Goal: Task Accomplishment & Management: Manage account settings

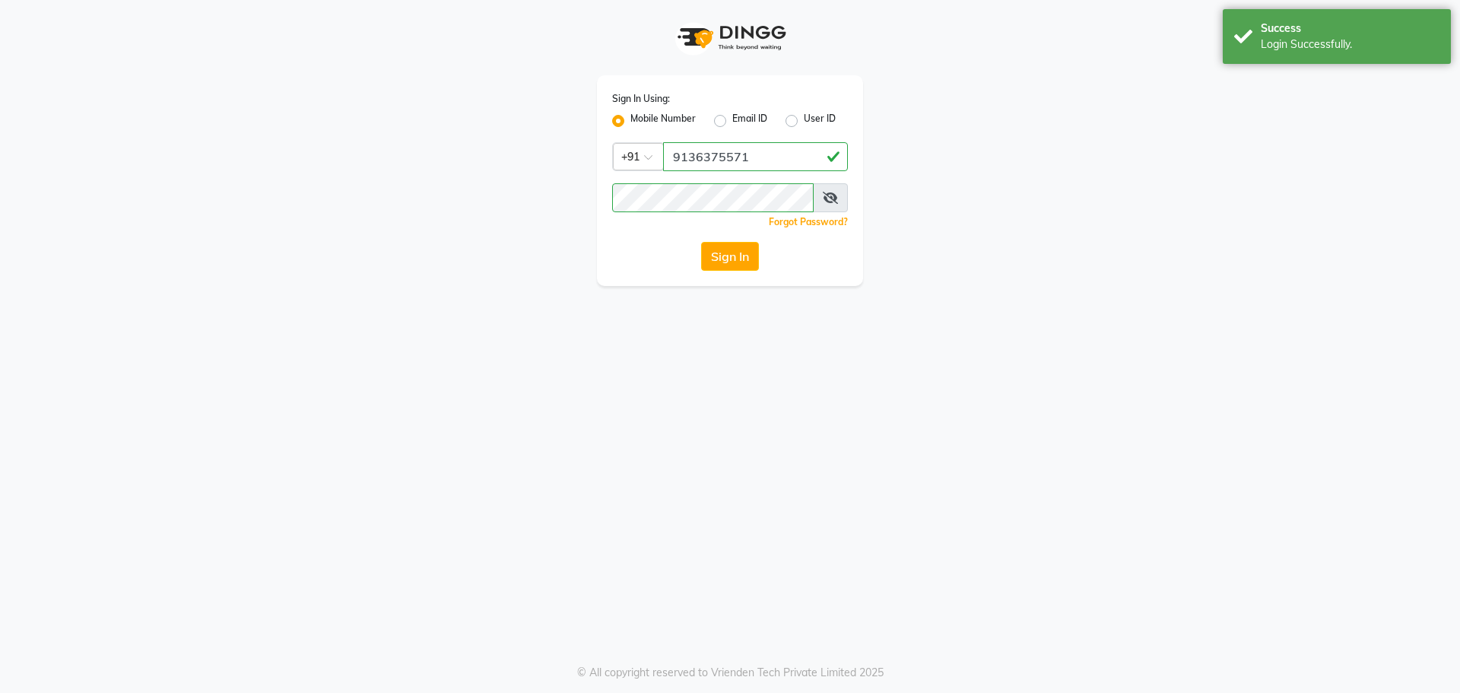
select select "56"
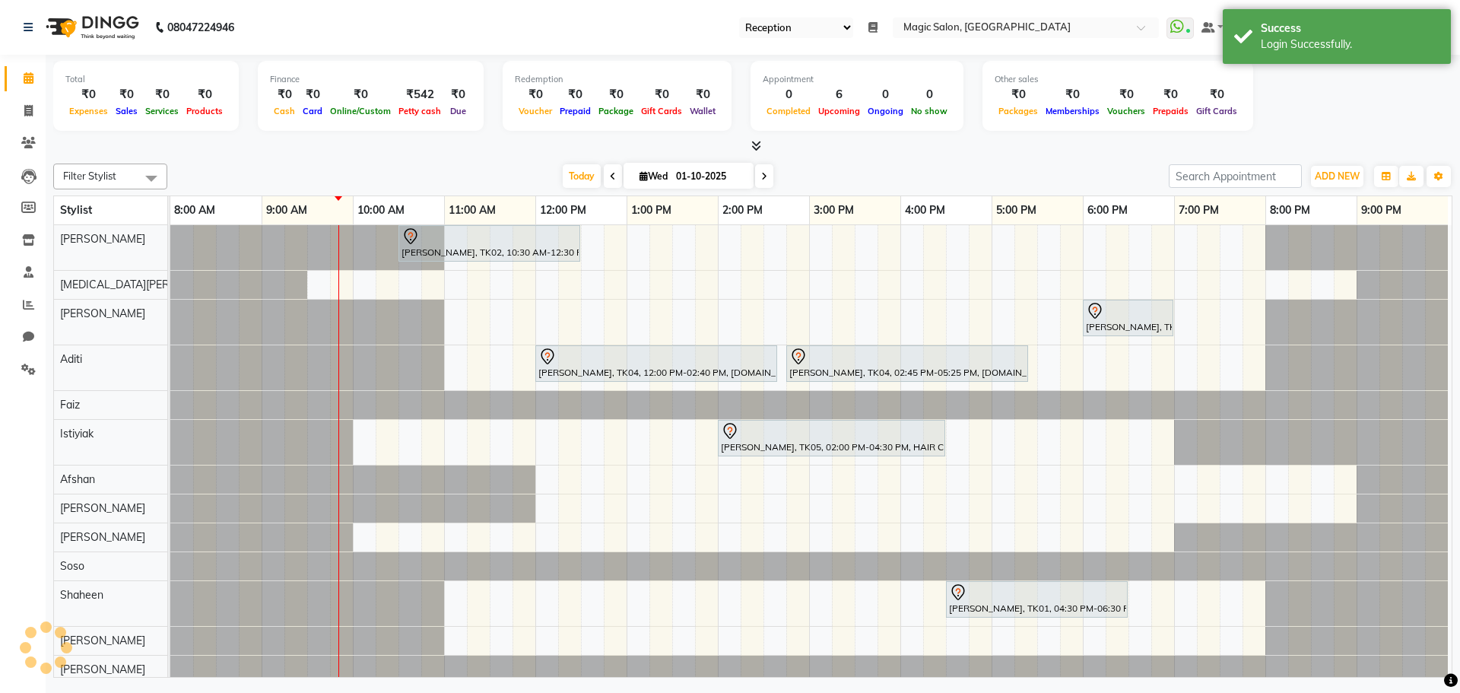
scroll to position [21, 0]
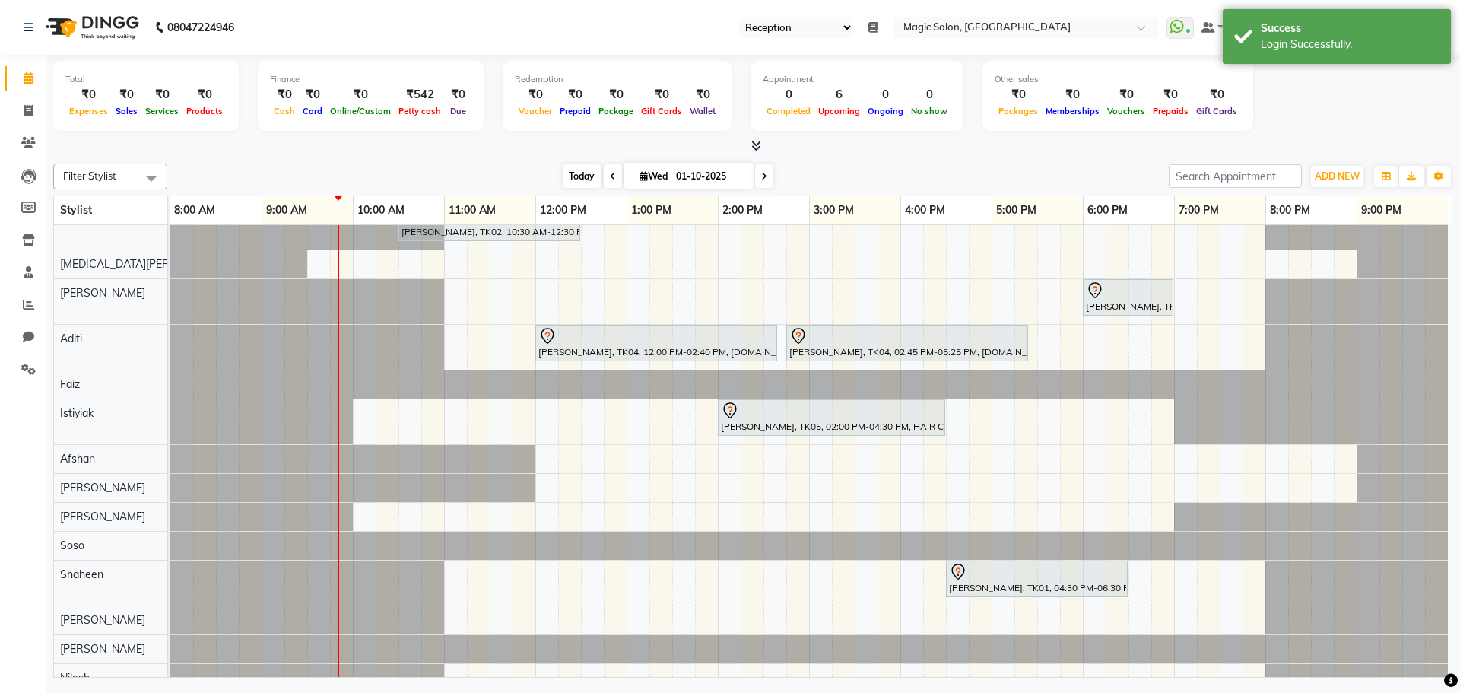
click at [572, 175] on span "Today" at bounding box center [582, 176] width 38 height 24
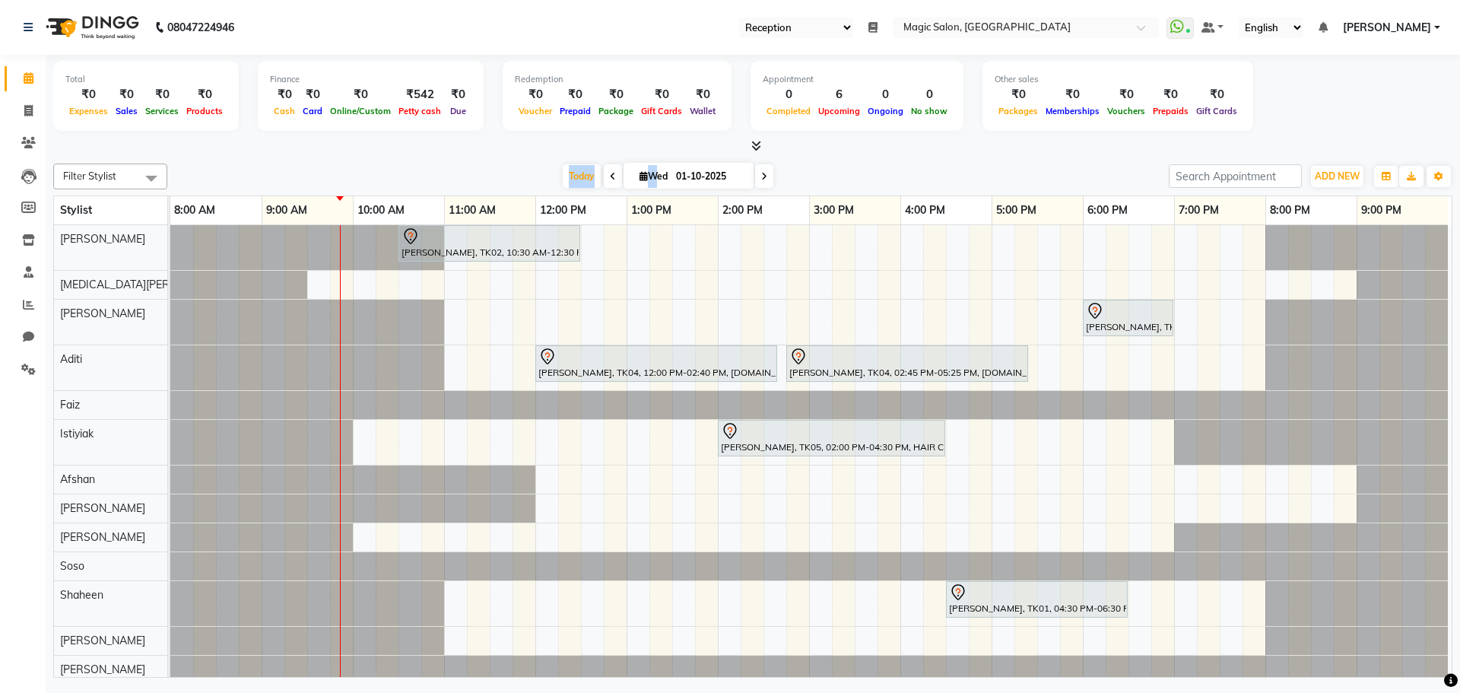
scroll to position [0, 0]
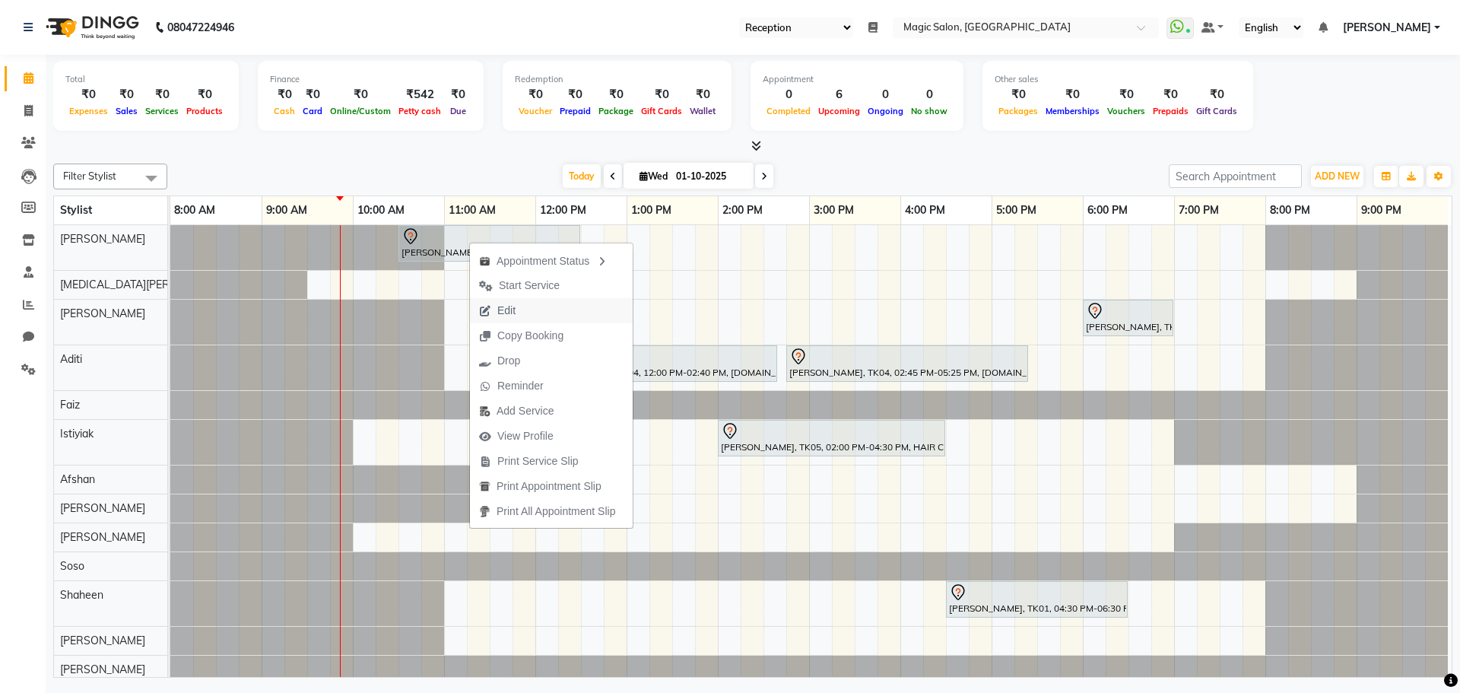
click at [525, 309] on button "Edit" at bounding box center [551, 310] width 163 height 25
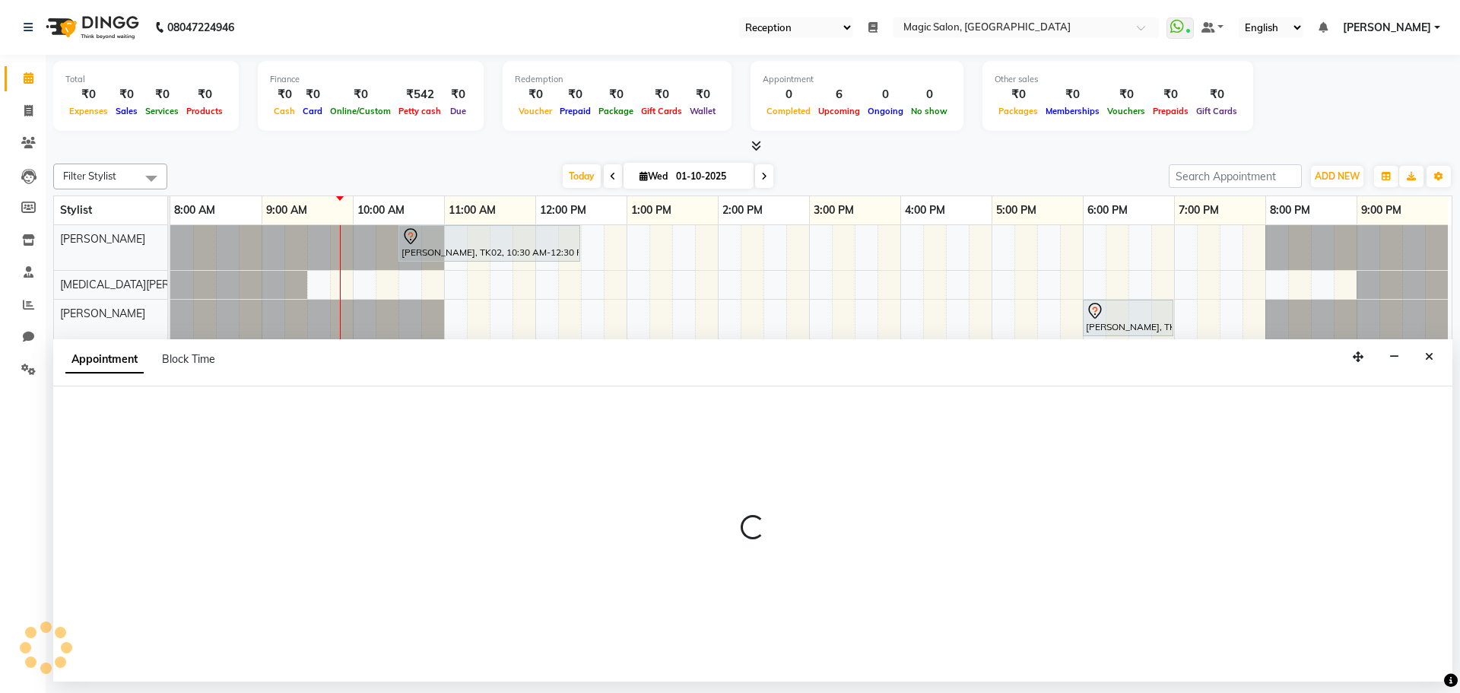
select select "tentative"
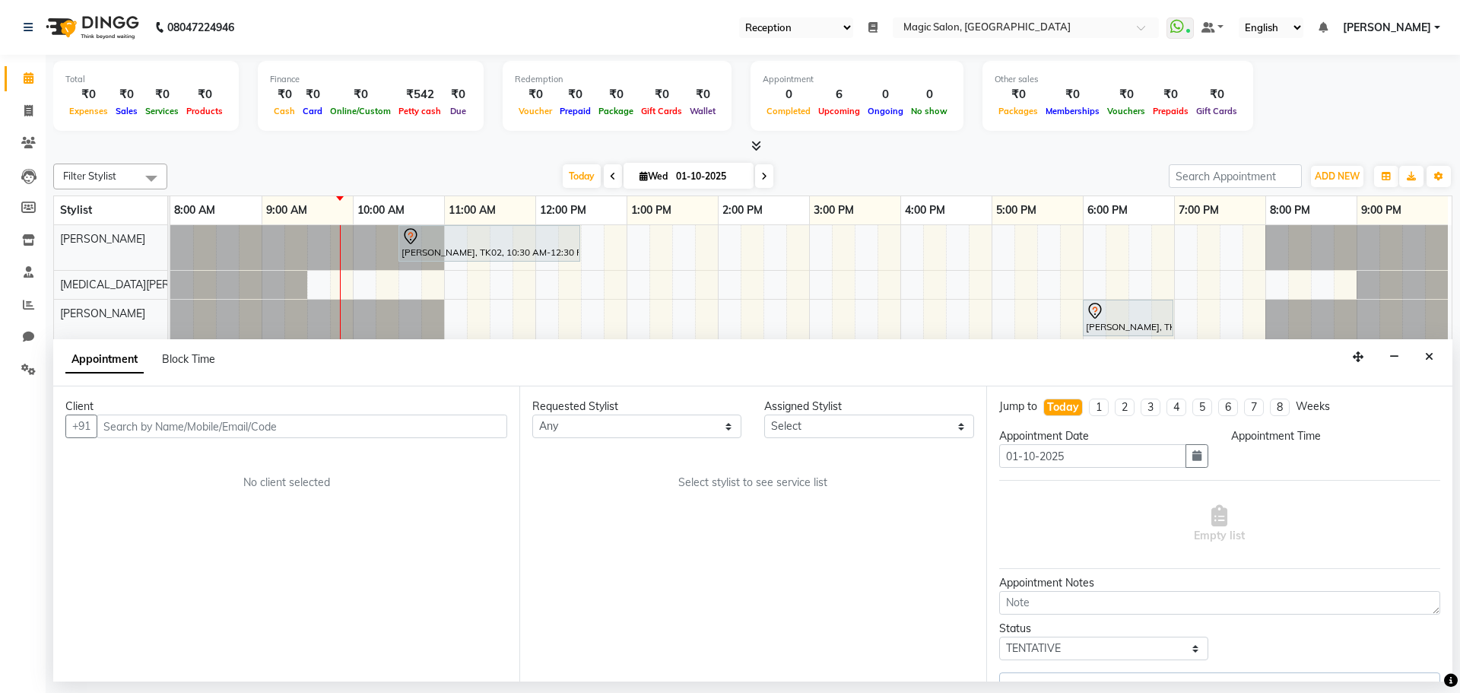
select select "62296"
select select "630"
select select "3632"
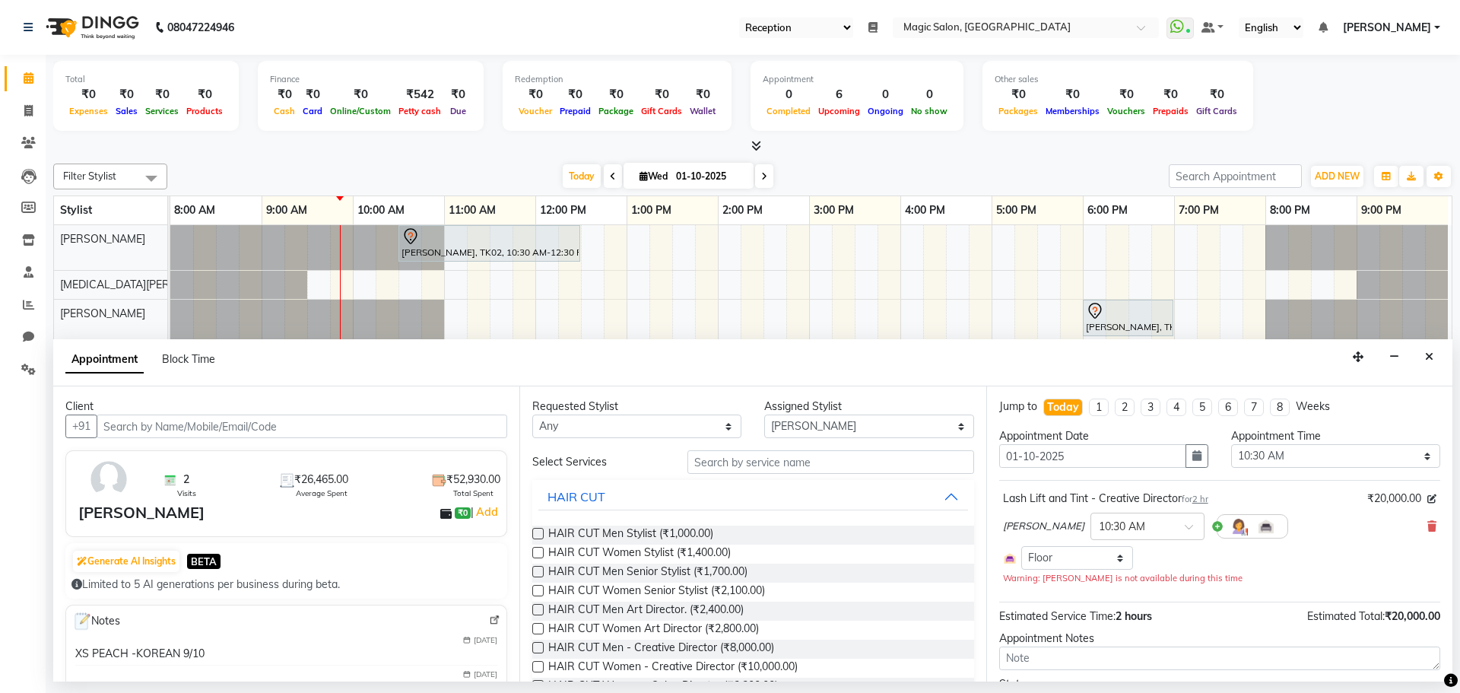
scroll to position [0, 8]
click at [1197, 453] on button "button" at bounding box center [1196, 456] width 23 height 24
click at [1109, 533] on div "3" at bounding box center [1112, 534] width 24 height 24
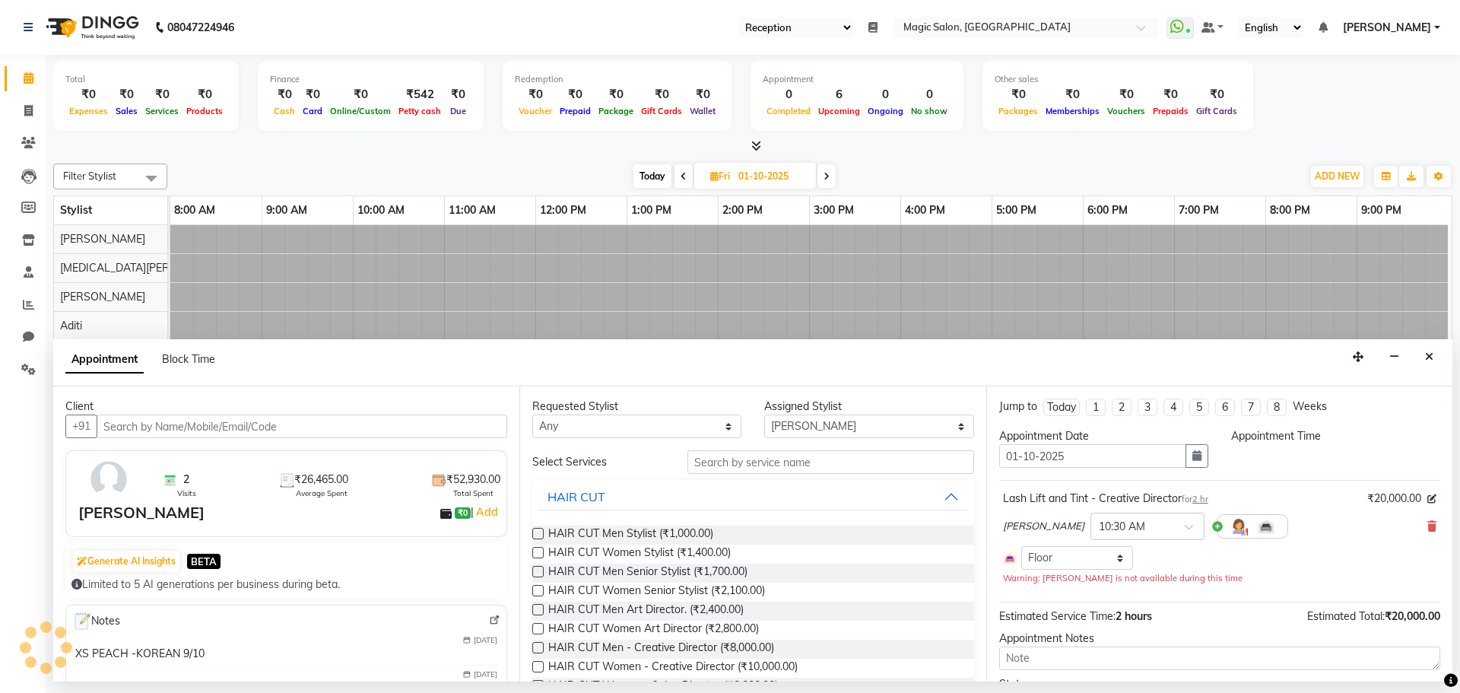
type input "03-10-2025"
select select "630"
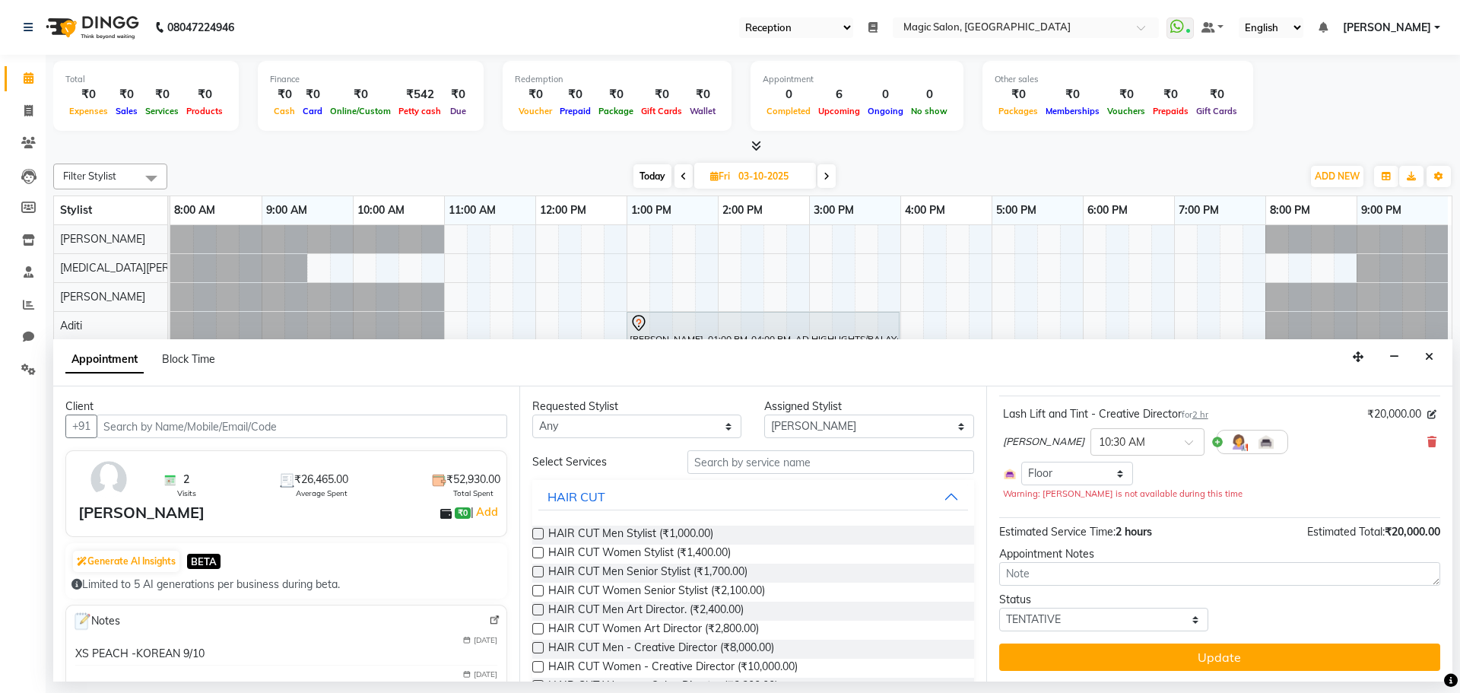
scroll to position [86, 0]
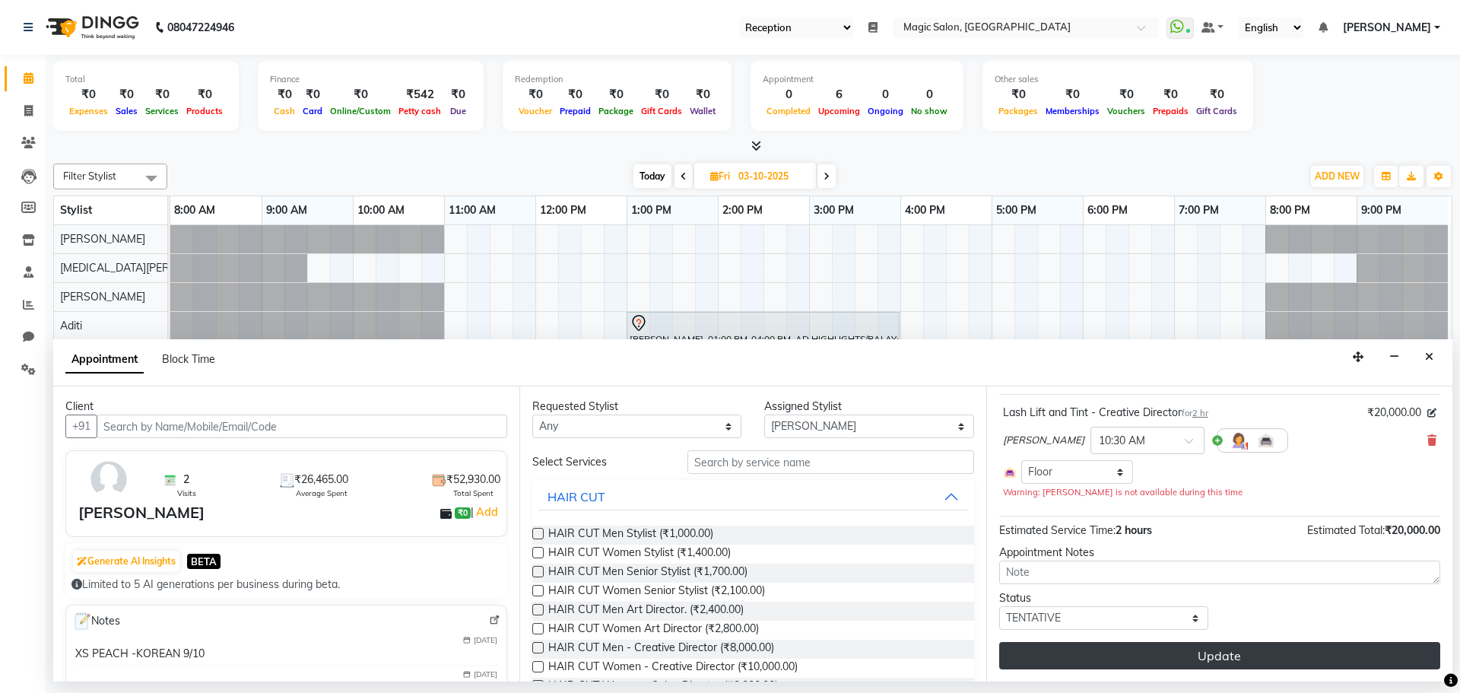
click at [1215, 651] on button "Update" at bounding box center [1219, 655] width 441 height 27
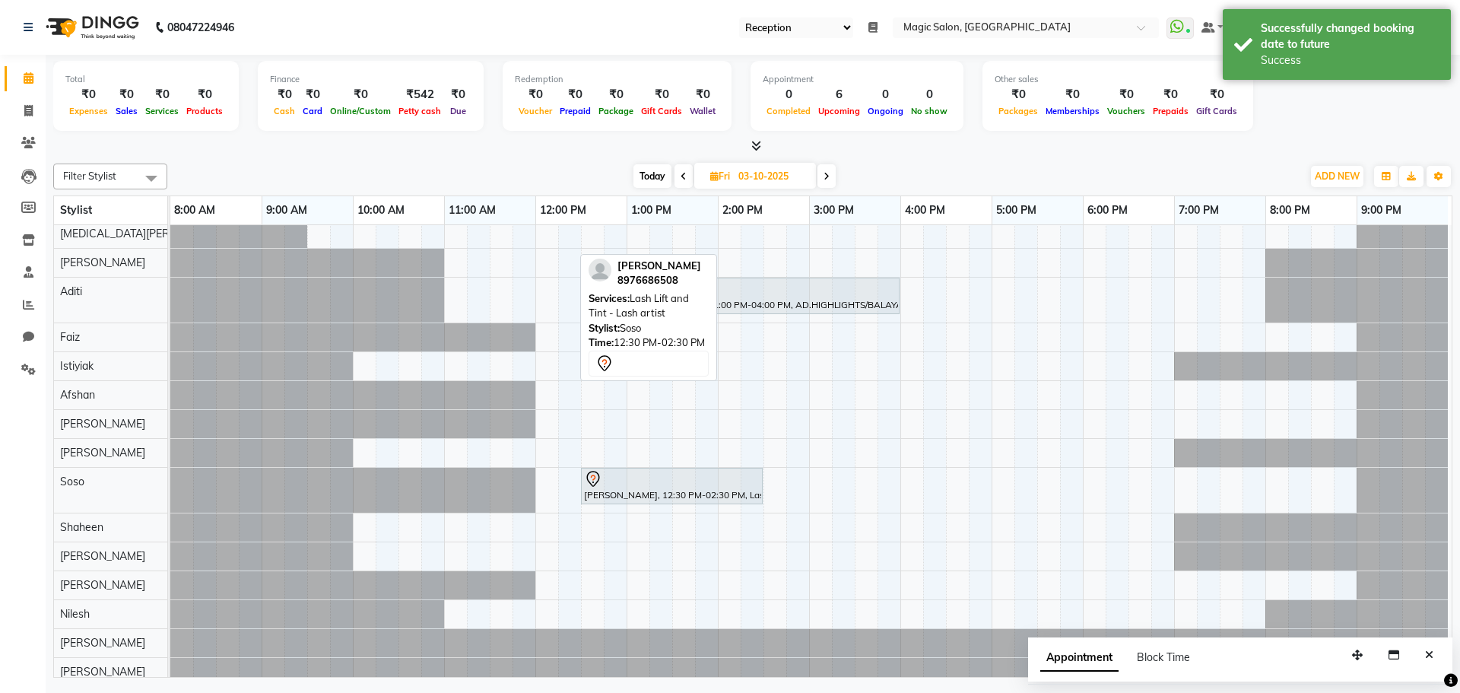
scroll to position [71, 0]
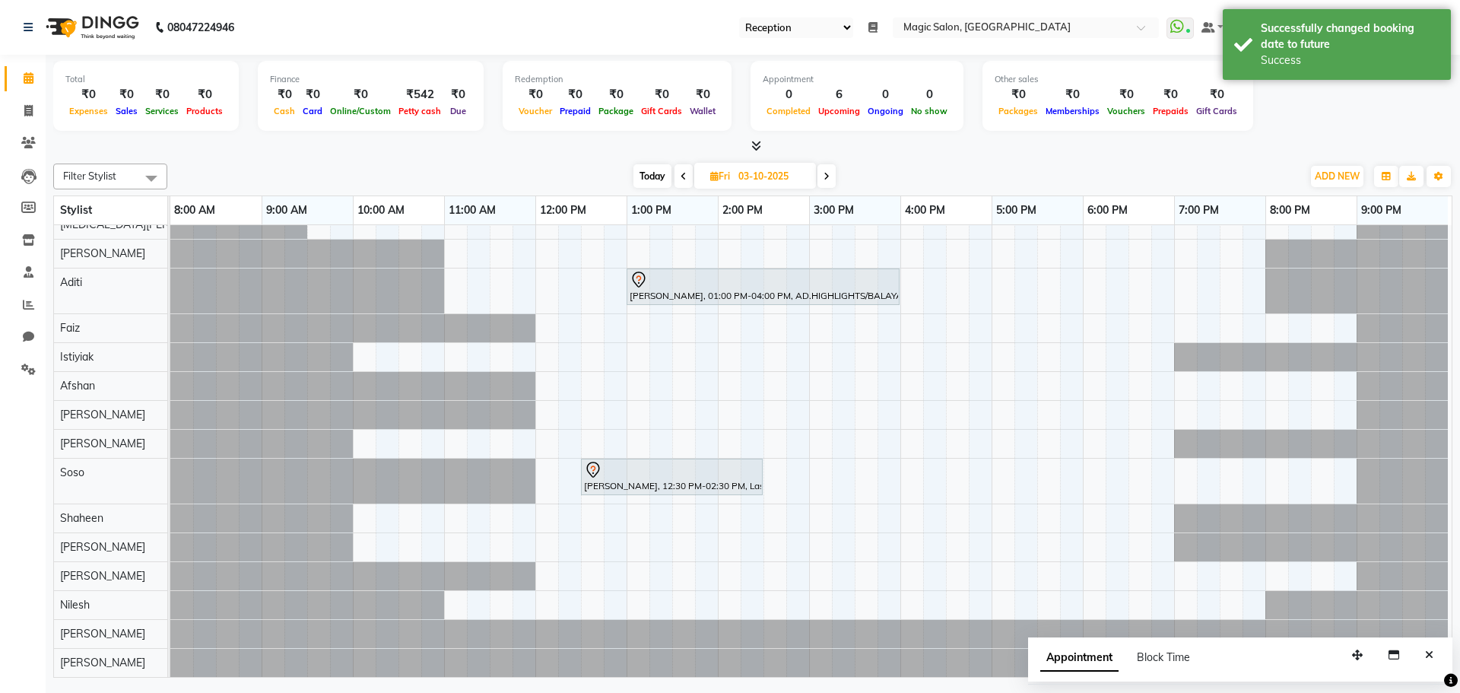
click at [642, 167] on span "Today" at bounding box center [652, 176] width 38 height 24
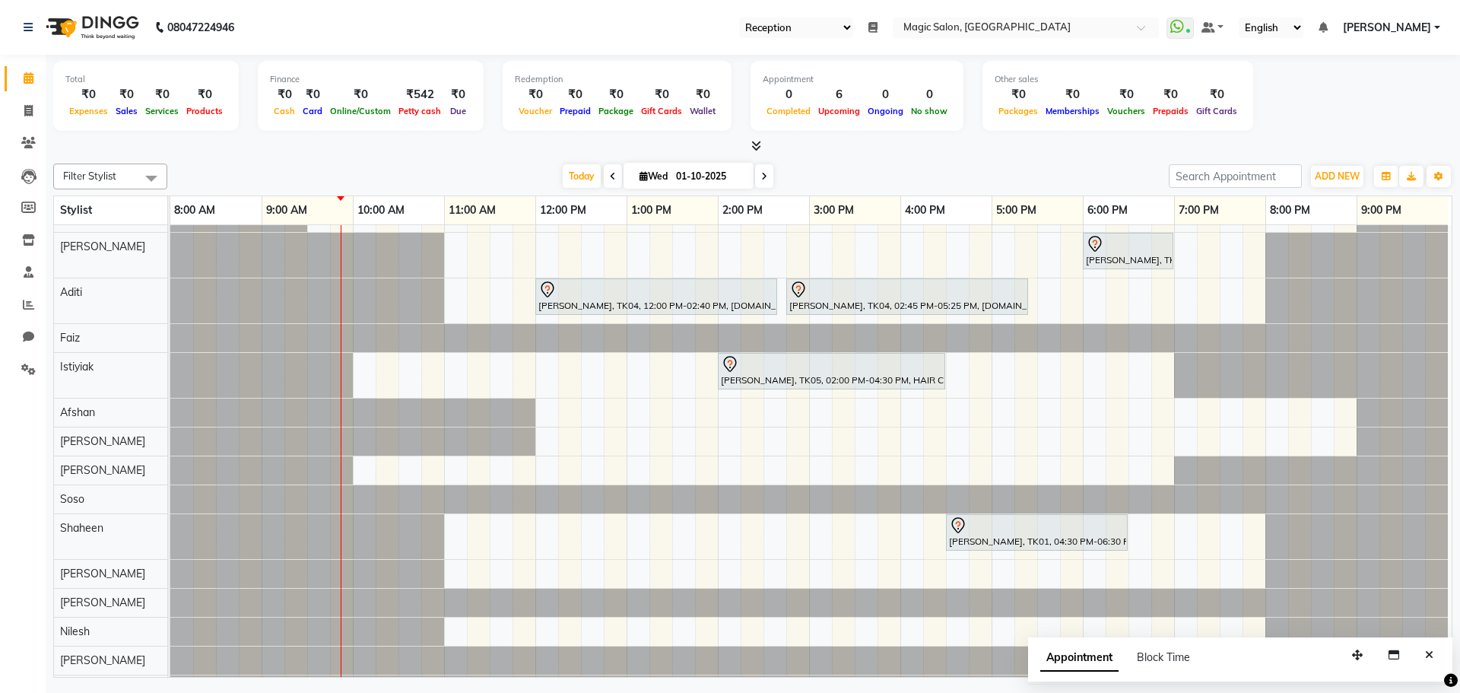
scroll to position [76, 0]
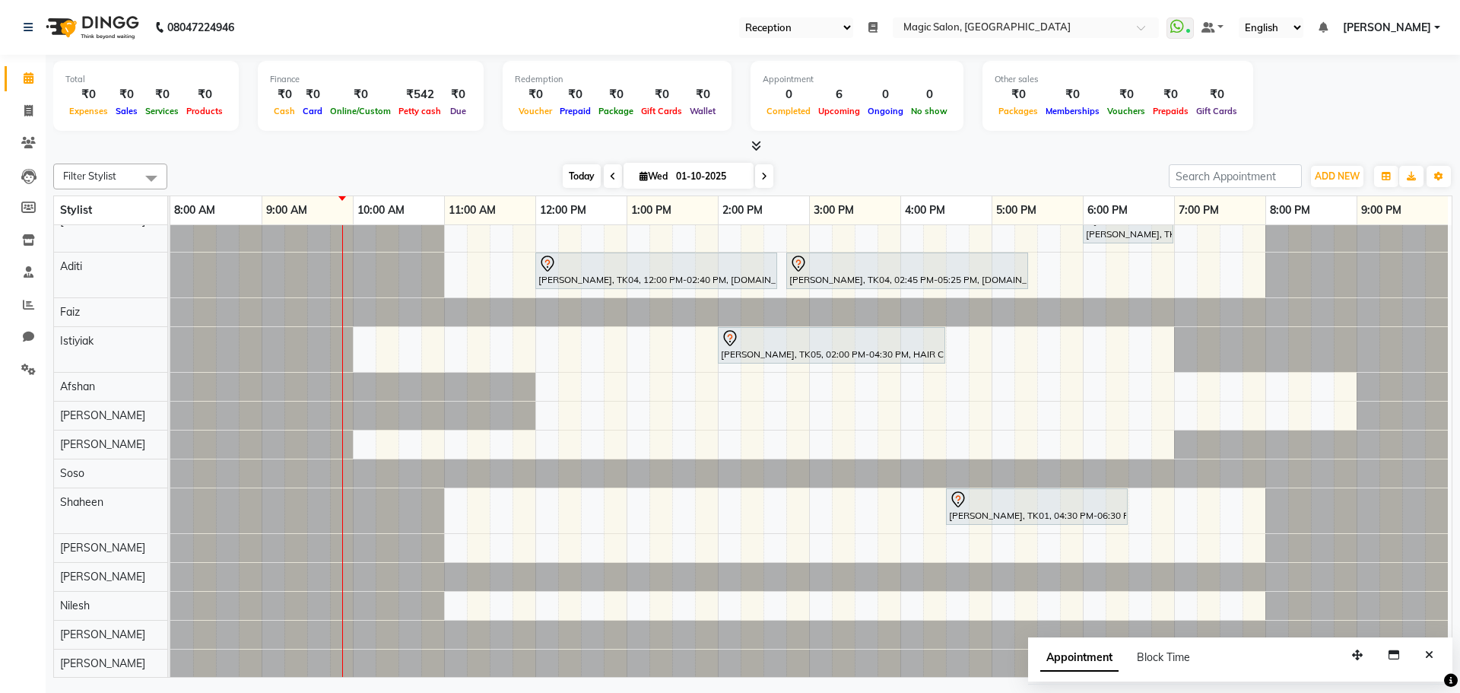
click at [577, 184] on span "Today" at bounding box center [582, 176] width 38 height 24
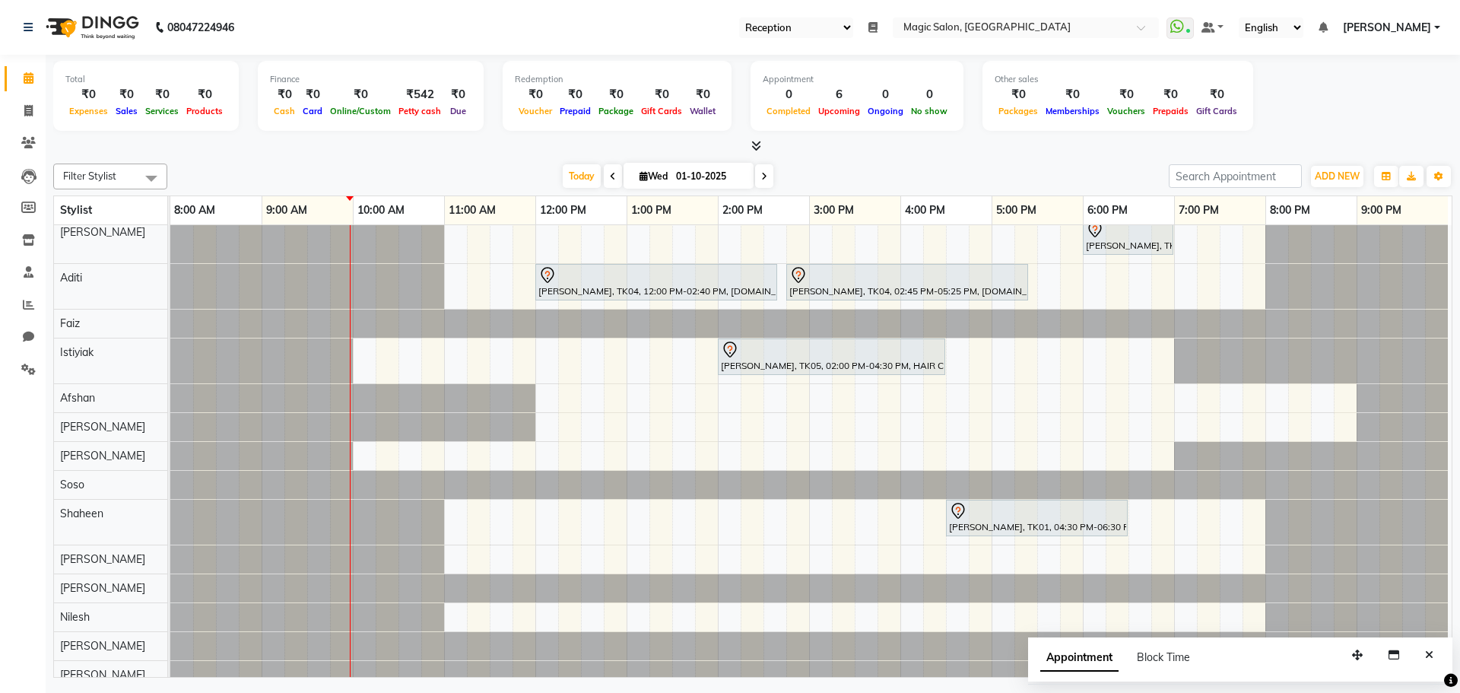
scroll to position [0, 0]
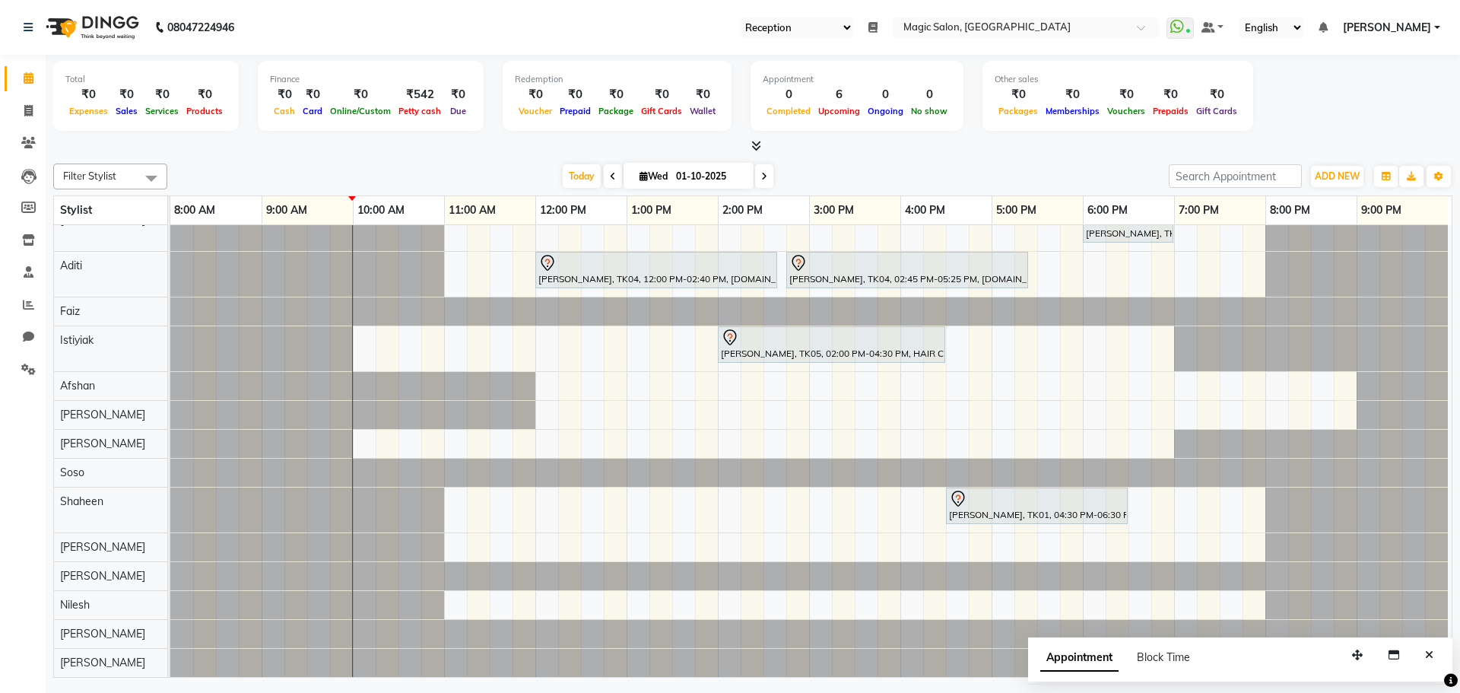
click at [763, 176] on icon at bounding box center [764, 176] width 6 height 9
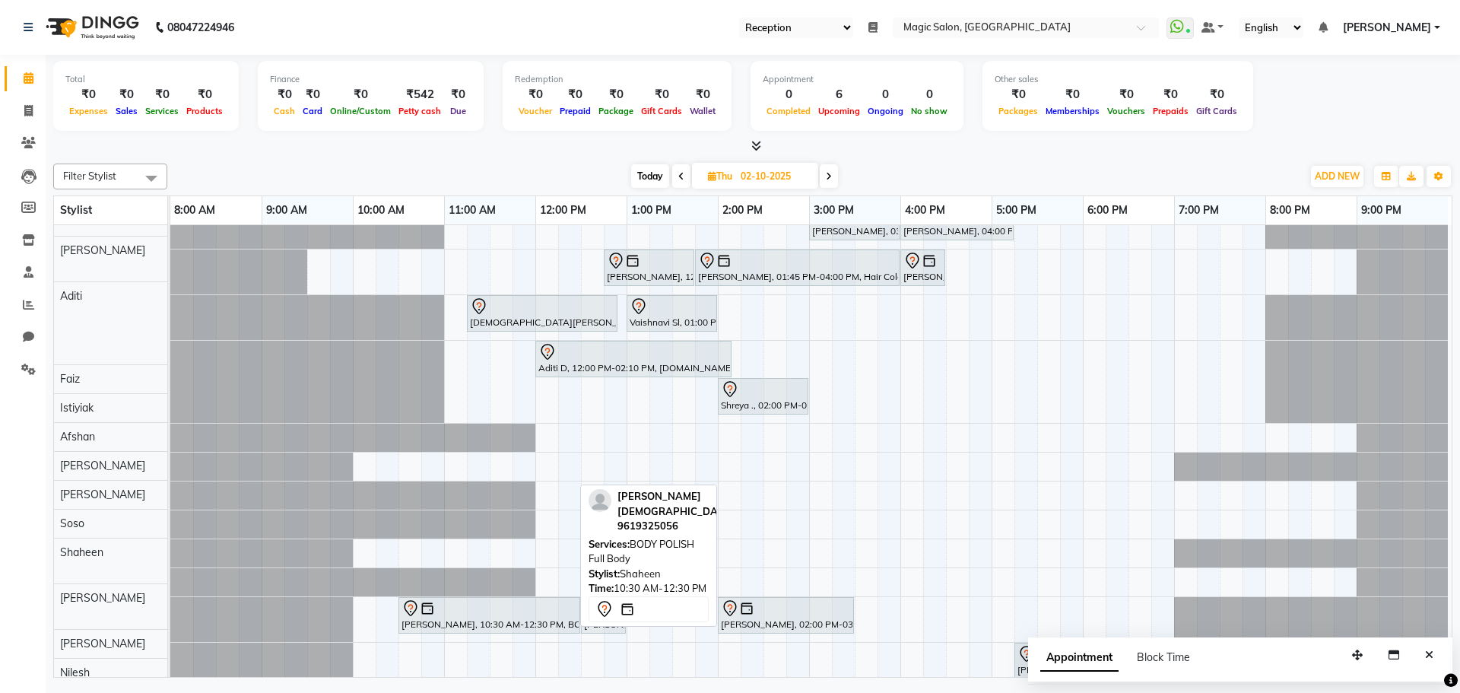
scroll to position [21, 0]
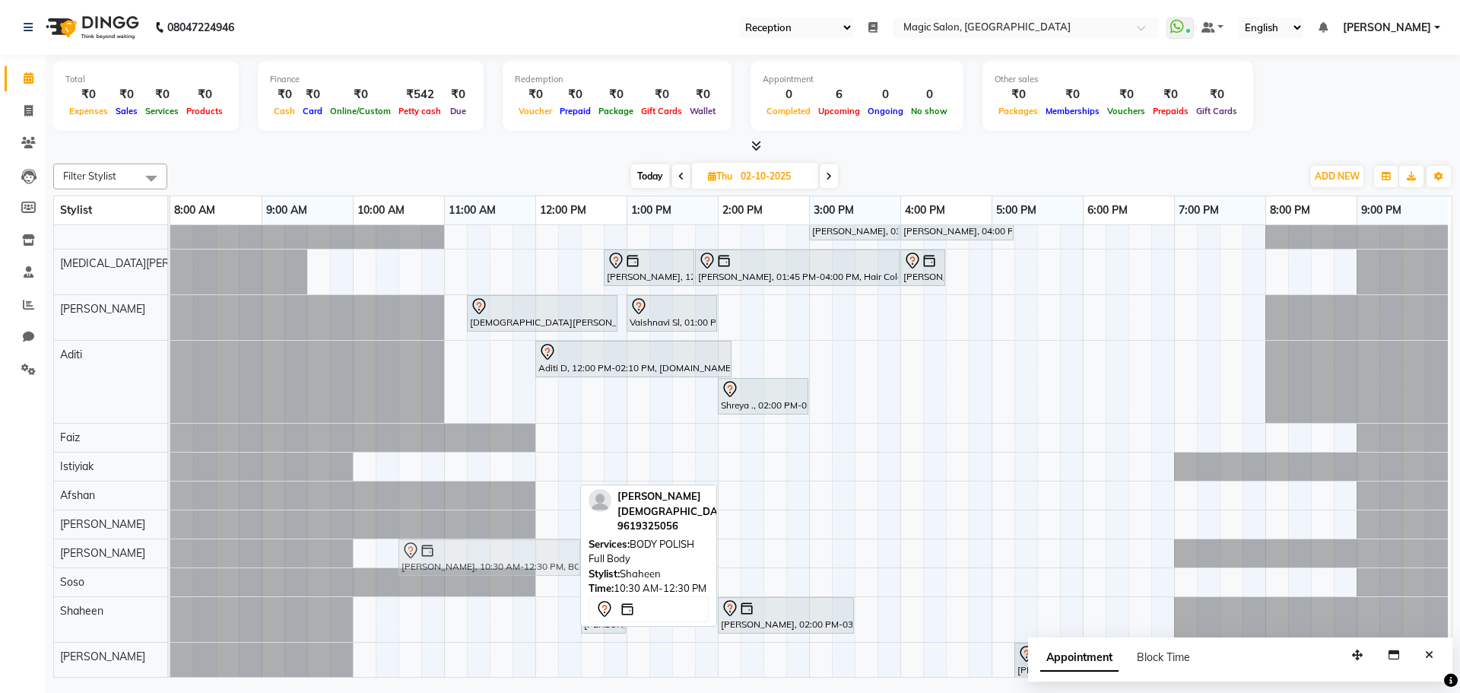
drag, startPoint x: 512, startPoint y: 617, endPoint x: 520, endPoint y: 544, distance: 73.4
click at [520, 544] on tbody "[PERSON_NAME], 03:00 PM-04:00 PM, Lash Lift and Tint - Creative Director [PERSO…" at bounding box center [808, 512] width 1277 height 616
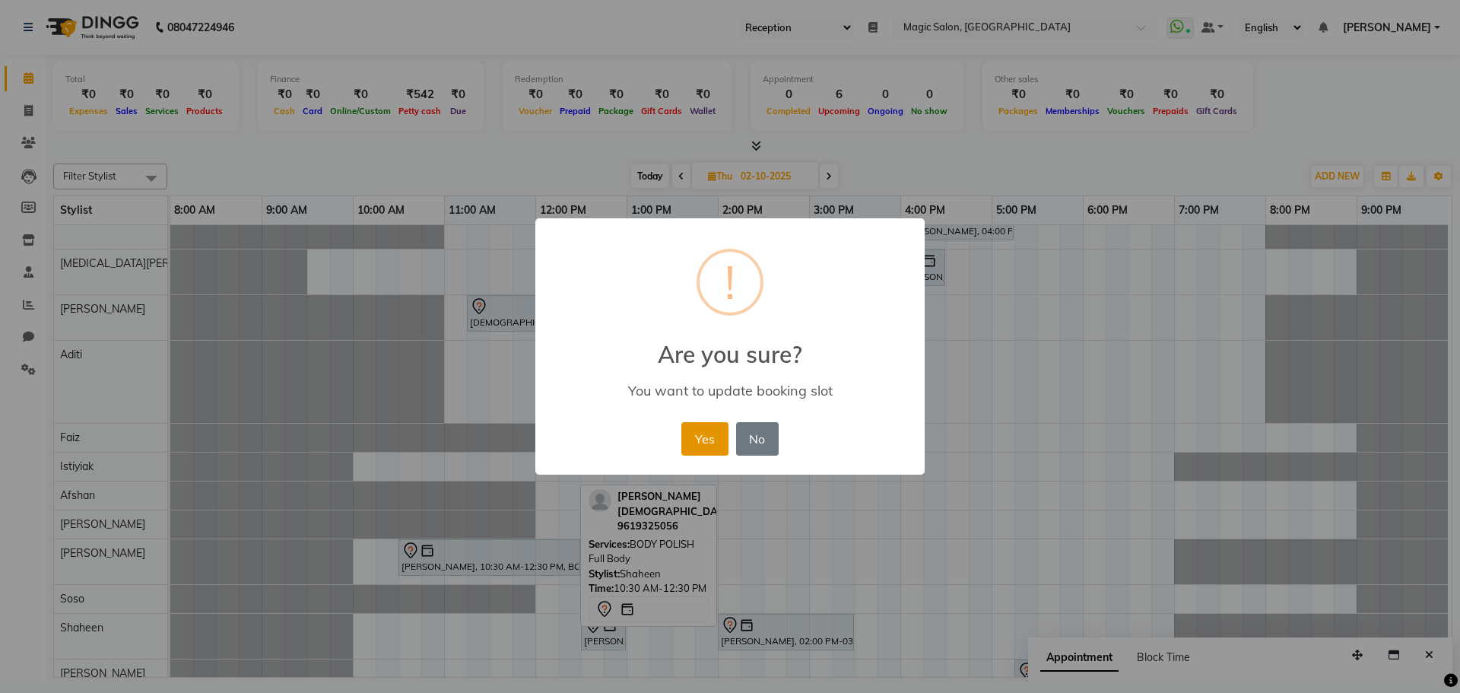
click at [703, 443] on button "Yes" at bounding box center [704, 438] width 46 height 33
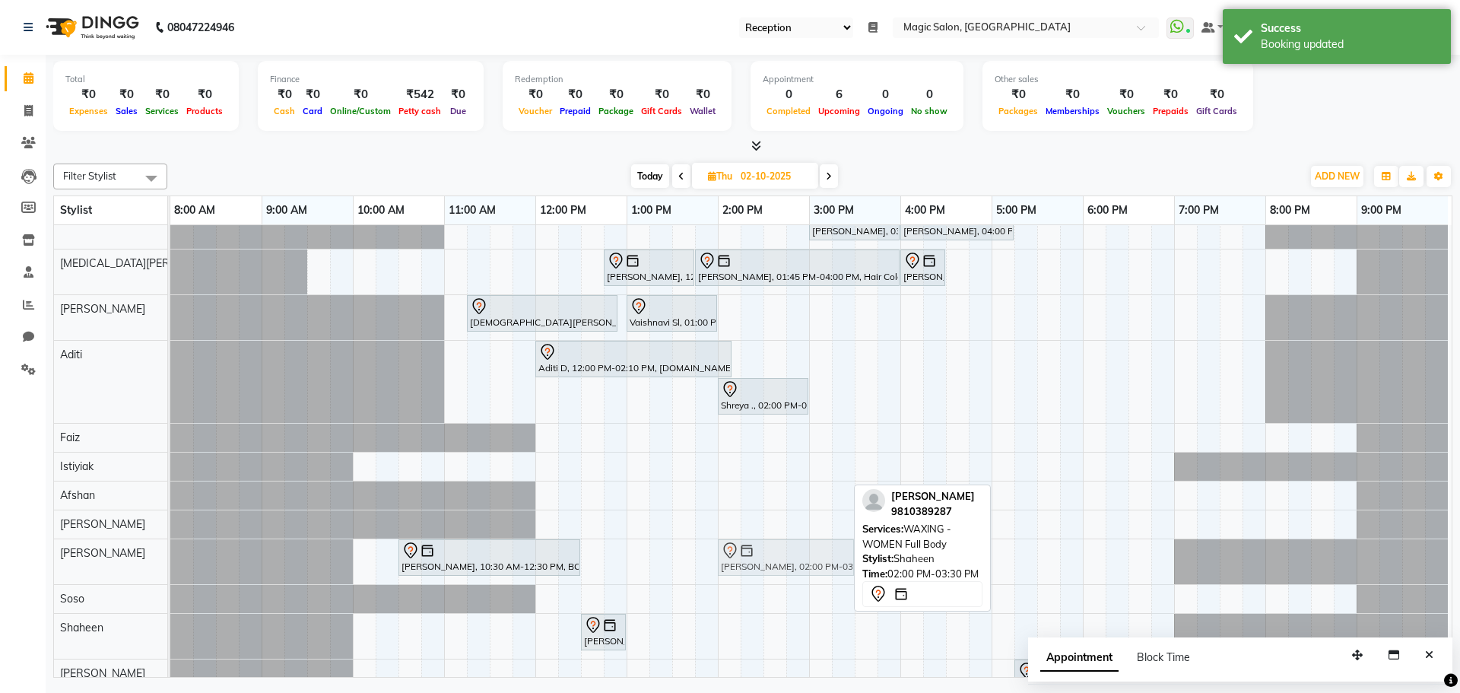
drag, startPoint x: 764, startPoint y: 641, endPoint x: 772, endPoint y: 579, distance: 62.8
click at [772, 579] on div "[PERSON_NAME], 03:00 PM-04:00 PM, Lash Lift and Tint - Creative Director [PERSO…" at bounding box center [810, 520] width 1281 height 633
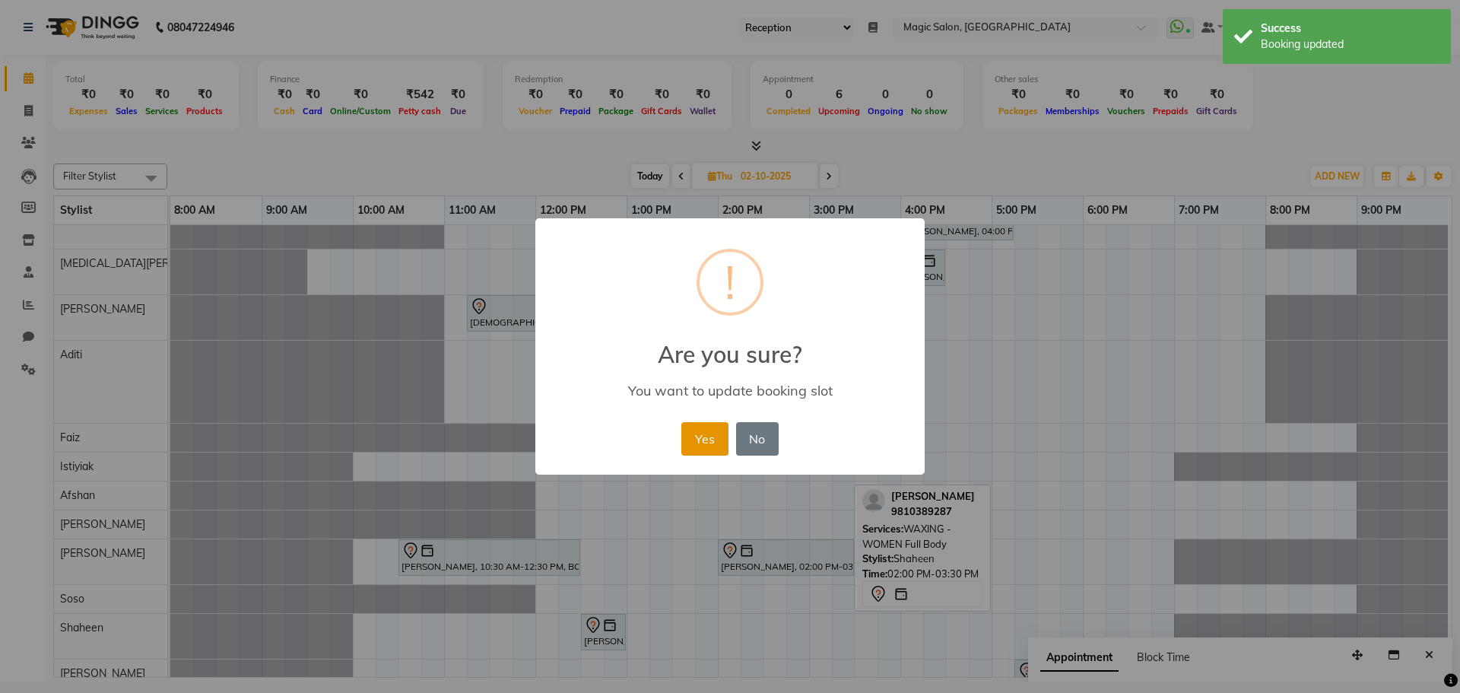
click at [707, 441] on button "Yes" at bounding box center [704, 438] width 46 height 33
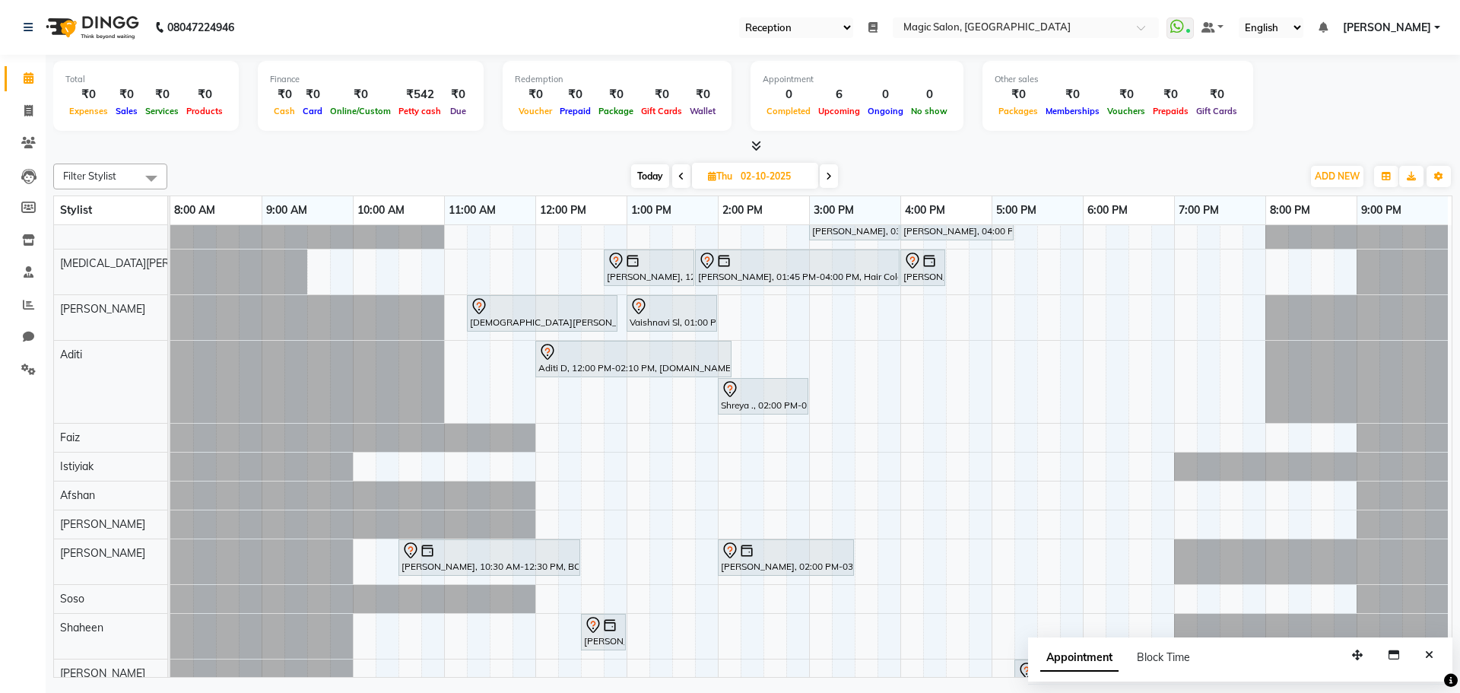
click at [642, 174] on span "Today" at bounding box center [650, 176] width 38 height 24
type input "01-10-2025"
